Goal: Task Accomplishment & Management: Use online tool/utility

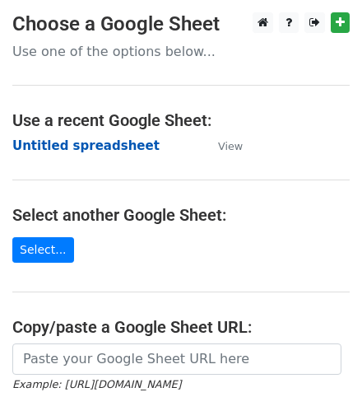
click at [122, 145] on strong "Untitled spreadsheet" at bounding box center [85, 145] width 147 height 15
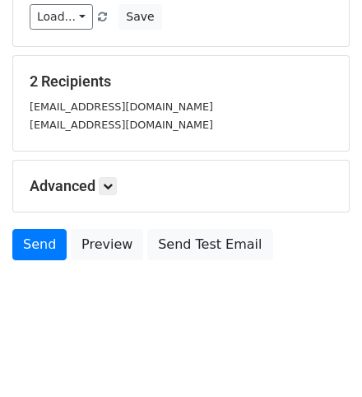
scroll to position [259, 0]
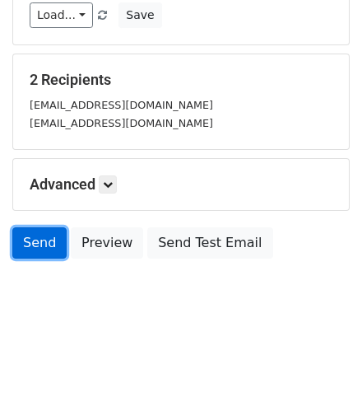
click at [21, 236] on link "Send" at bounding box center [39, 242] width 54 height 31
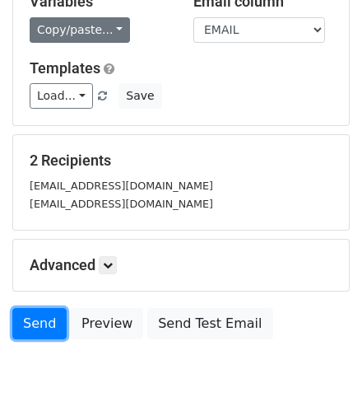
scroll to position [0, 0]
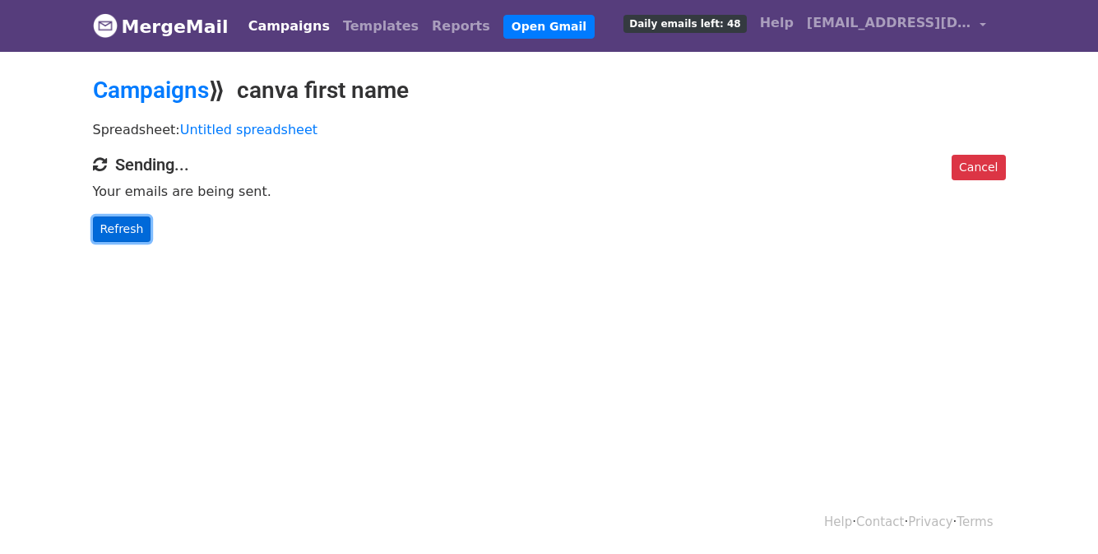
click at [132, 219] on link "Refresh" at bounding box center [122, 229] width 58 height 26
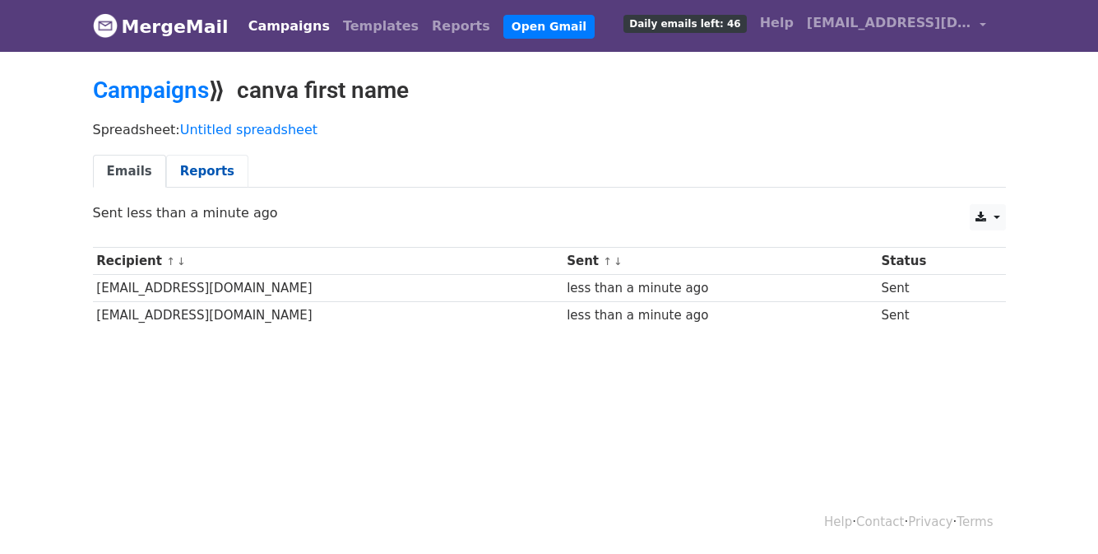
click at [179, 168] on link "Reports" at bounding box center [207, 172] width 82 height 34
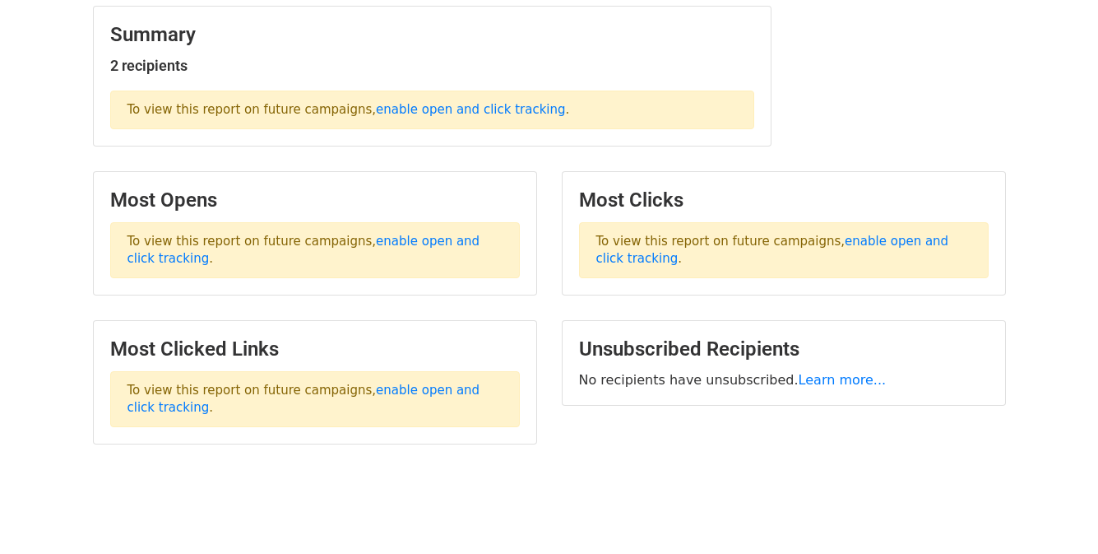
scroll to position [247, 0]
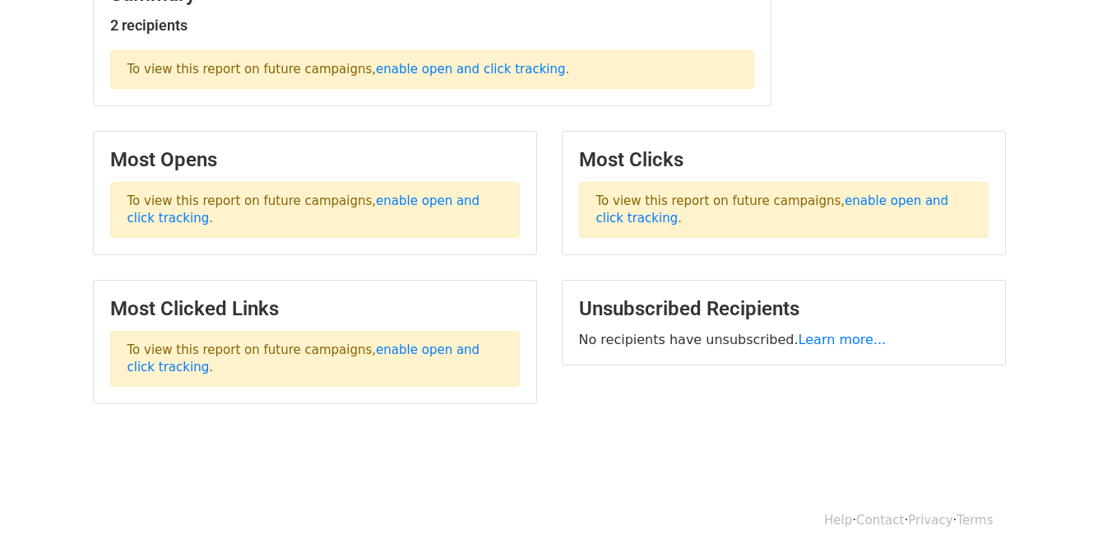
click at [373, 208] on p "To view this report on future campaigns, enable open and click tracking ." at bounding box center [315, 210] width 410 height 56
click at [380, 196] on link "enable open and click tracking" at bounding box center [304, 209] width 353 height 32
